Goal: Information Seeking & Learning: Understand process/instructions

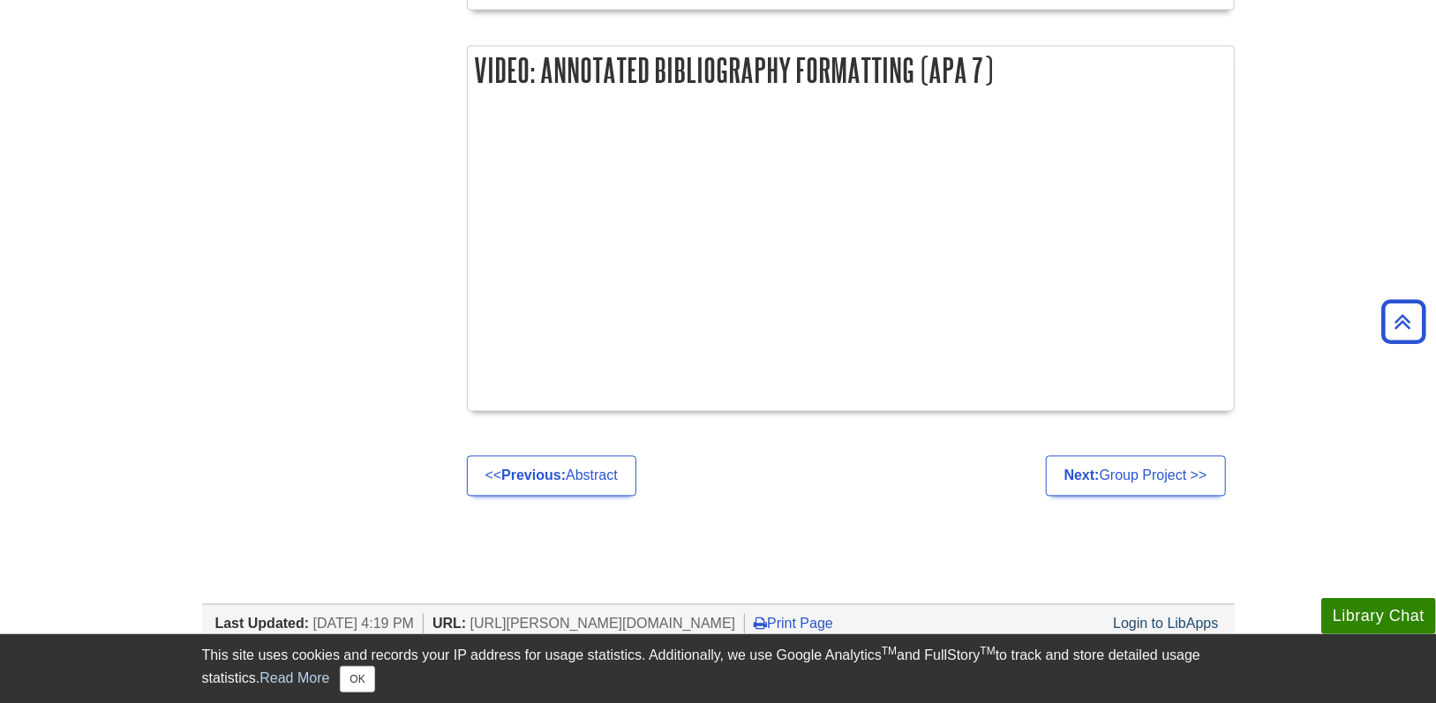
scroll to position [1942, 0]
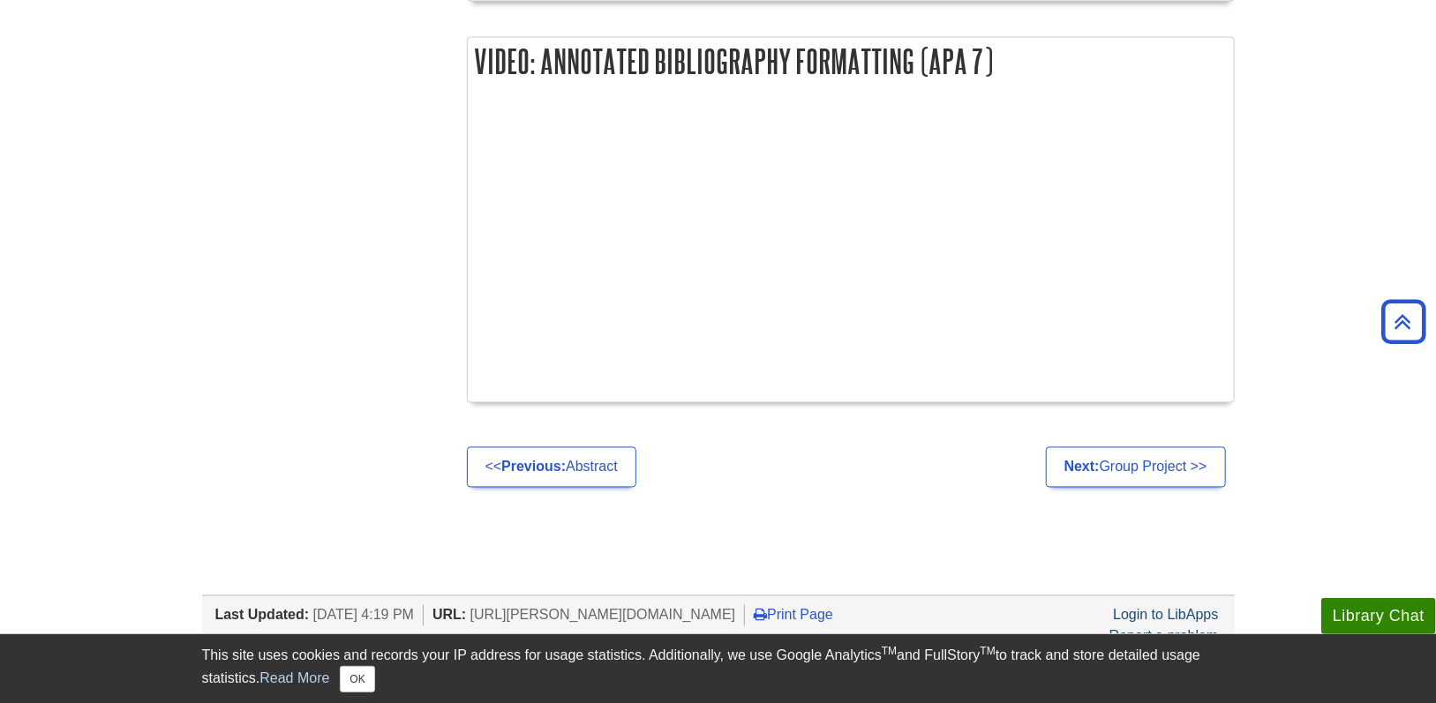
drag, startPoint x: 951, startPoint y: 619, endPoint x: 952, endPoint y: 632, distance: 13.3
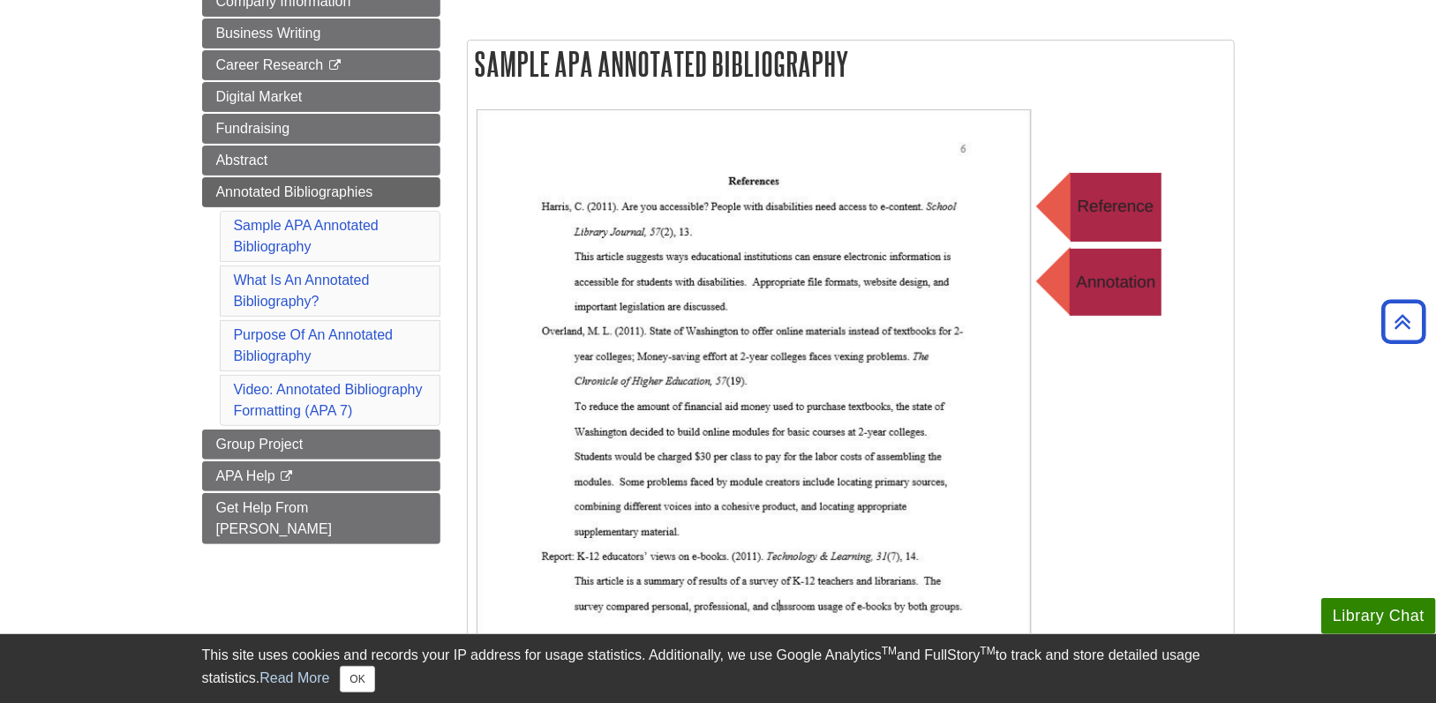
scroll to position [177, 0]
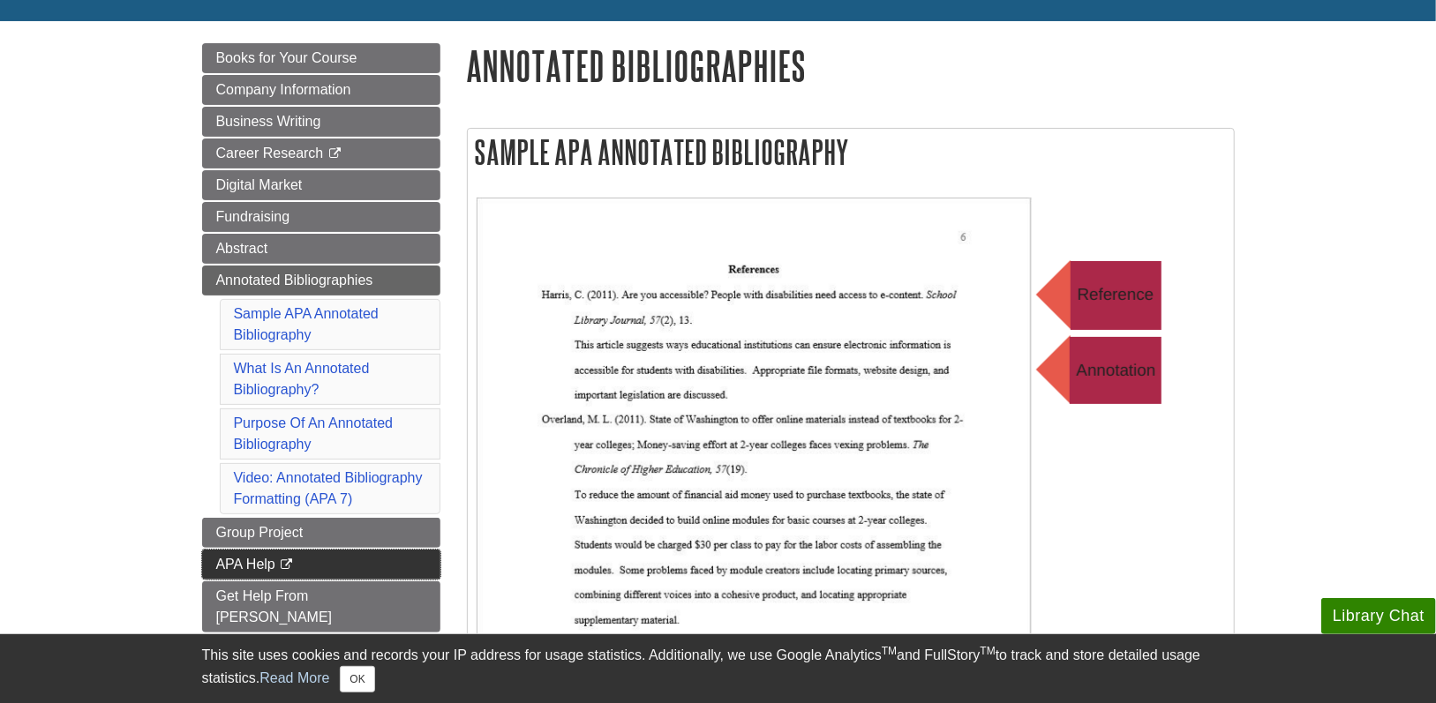
click at [308, 562] on link "APA Help This link opens in a new window" at bounding box center [321, 565] width 238 height 30
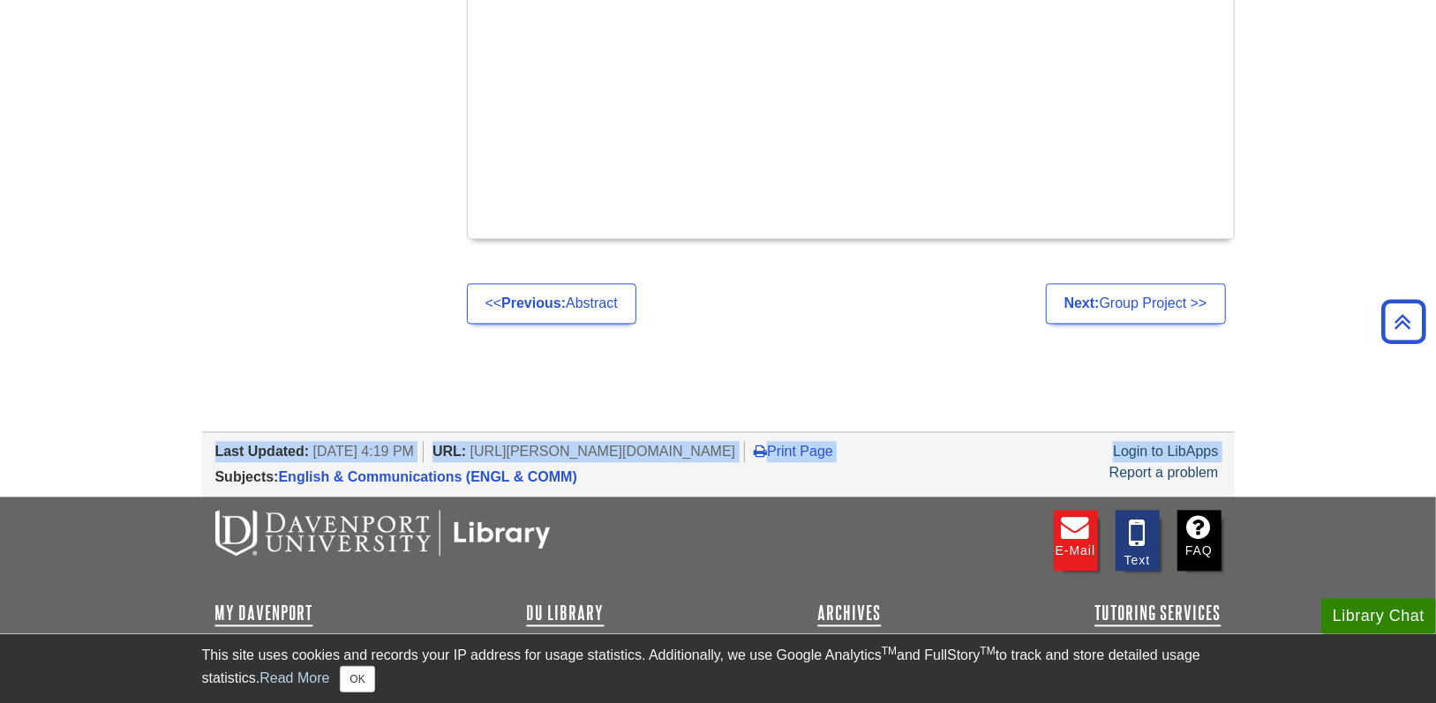
scroll to position [2027, 0]
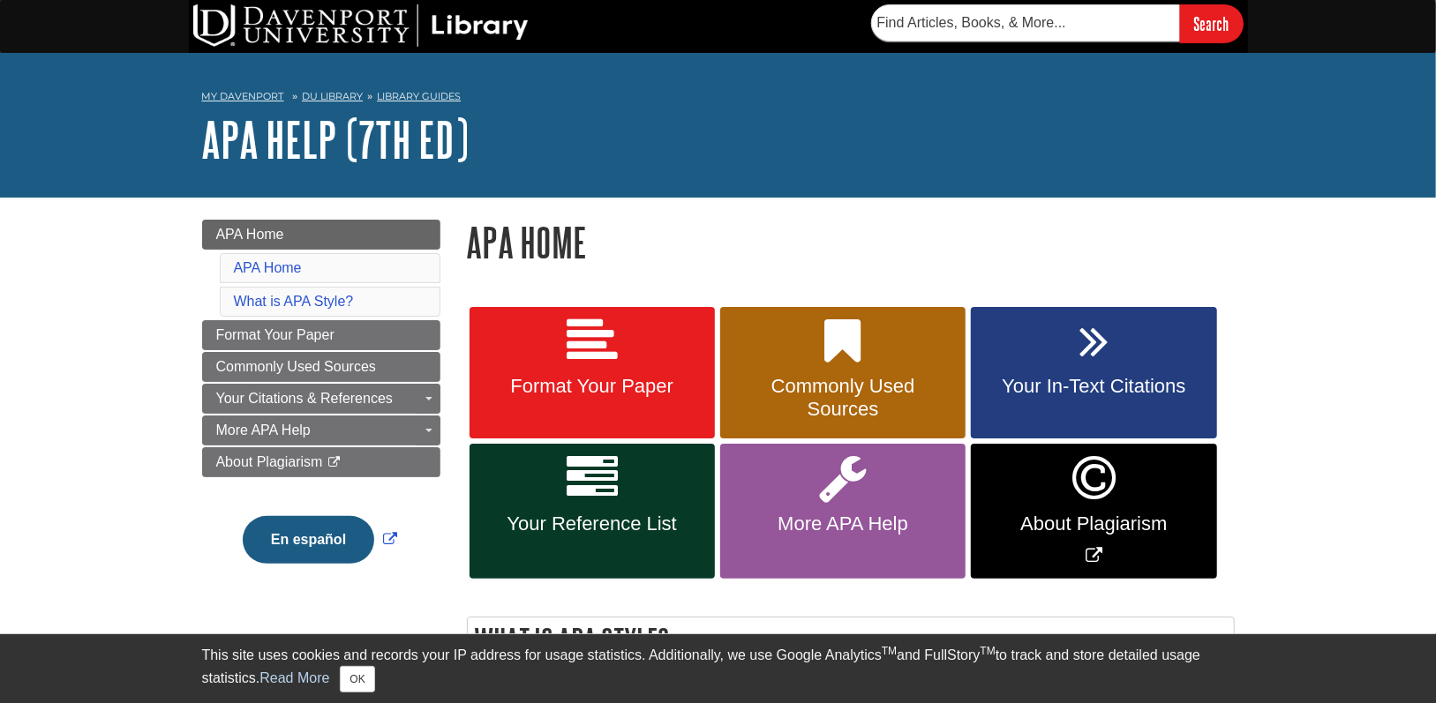
scroll to position [88, 0]
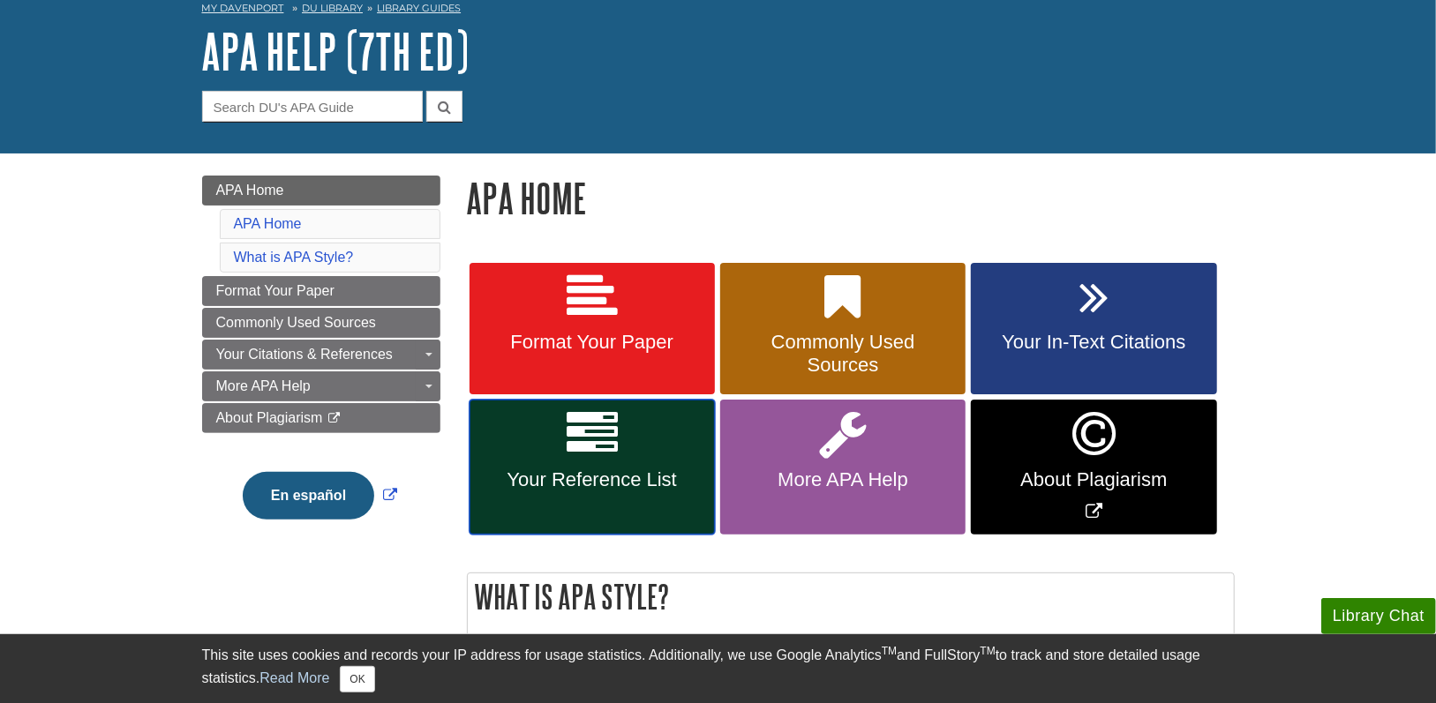
click at [611, 433] on icon at bounding box center [592, 434] width 51 height 51
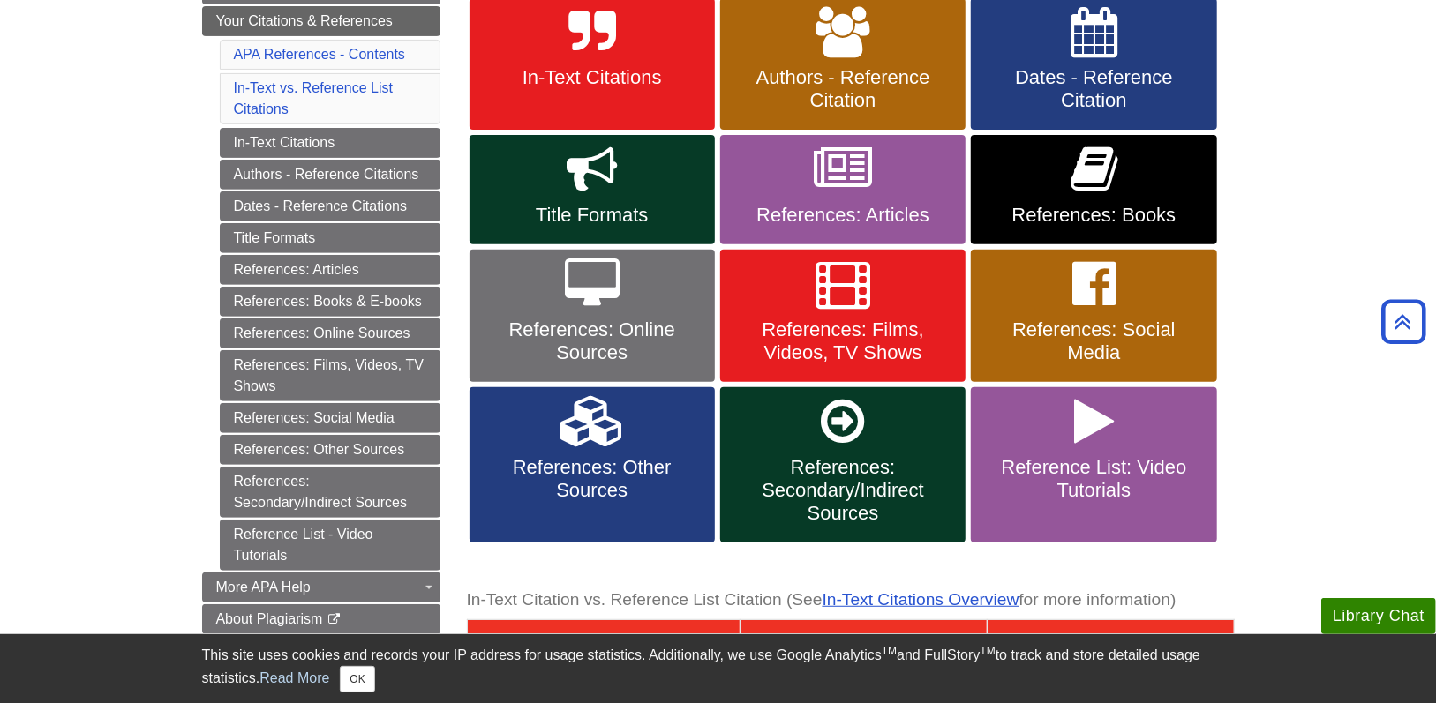
scroll to position [265, 0]
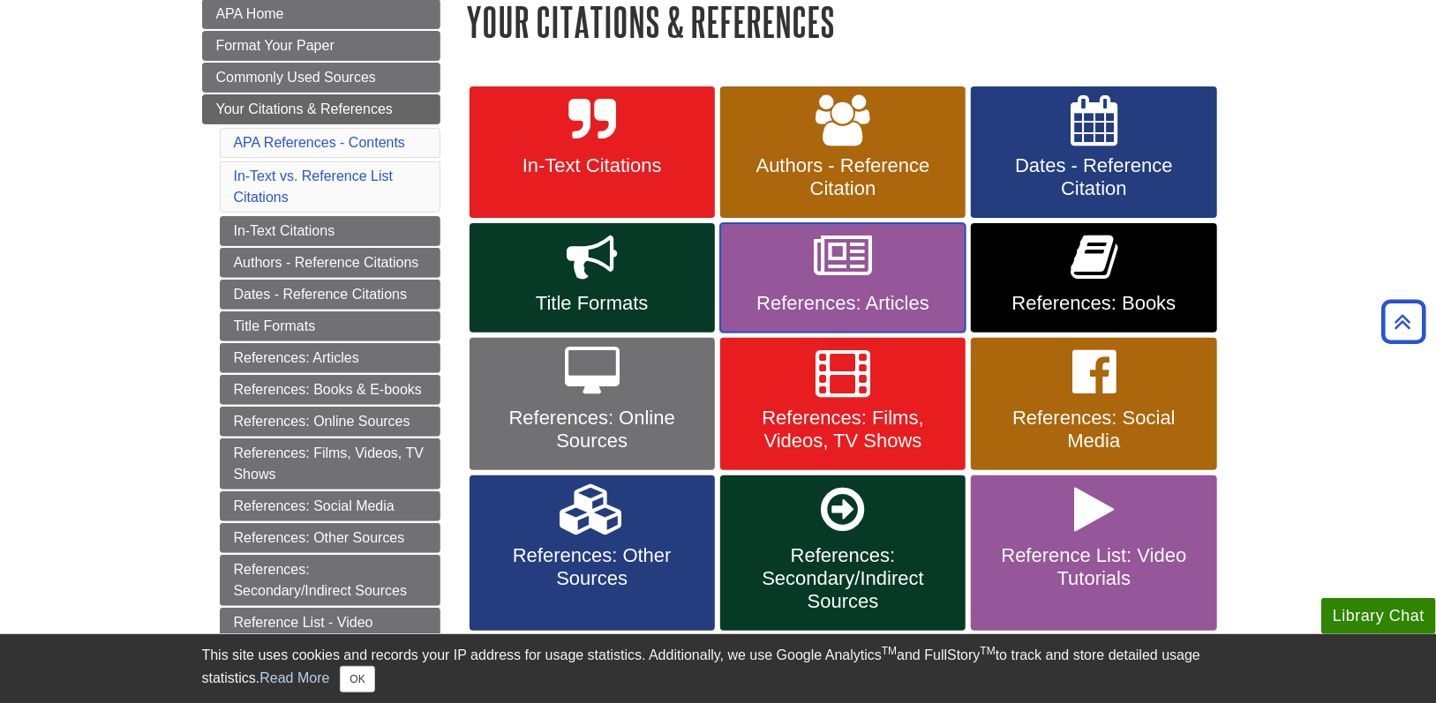
click at [919, 271] on link "References: Articles" at bounding box center [842, 277] width 245 height 109
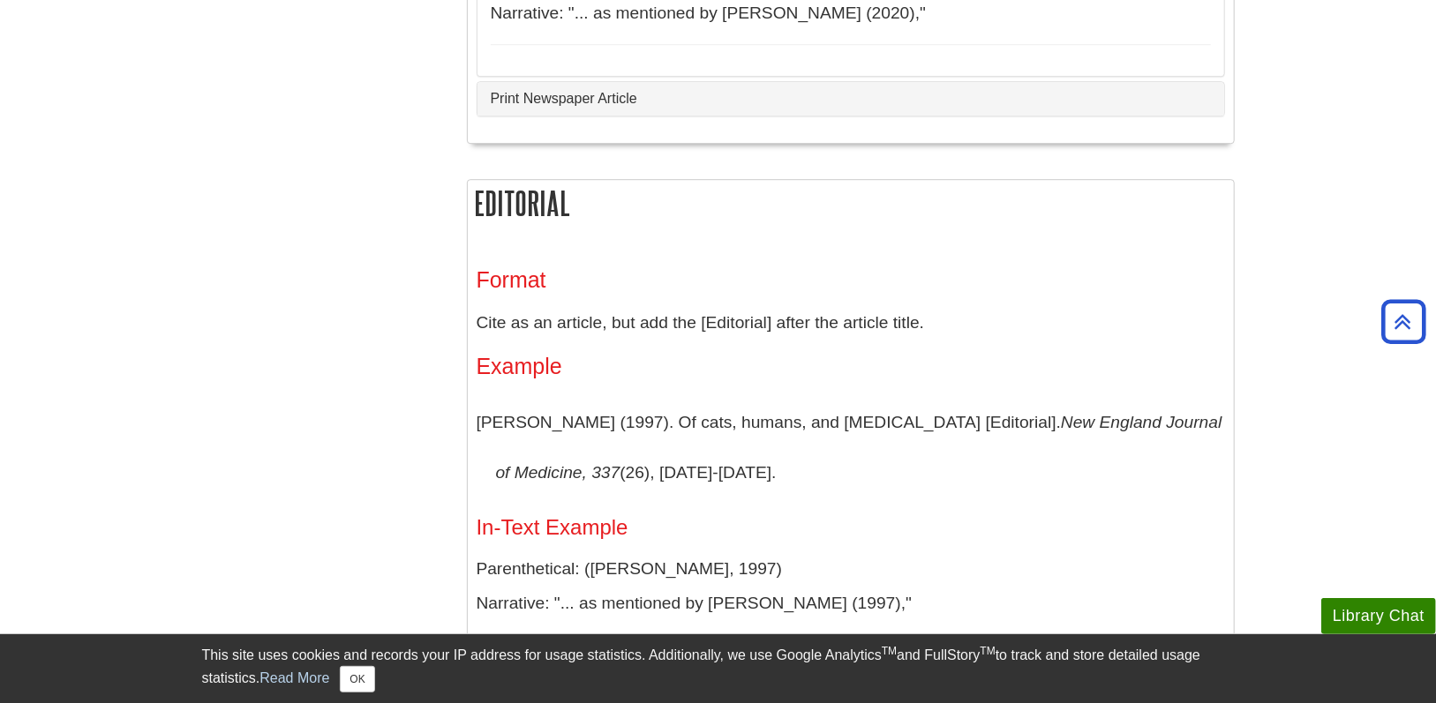
scroll to position [3149, 0]
